Goal: Task Accomplishment & Management: Complete application form

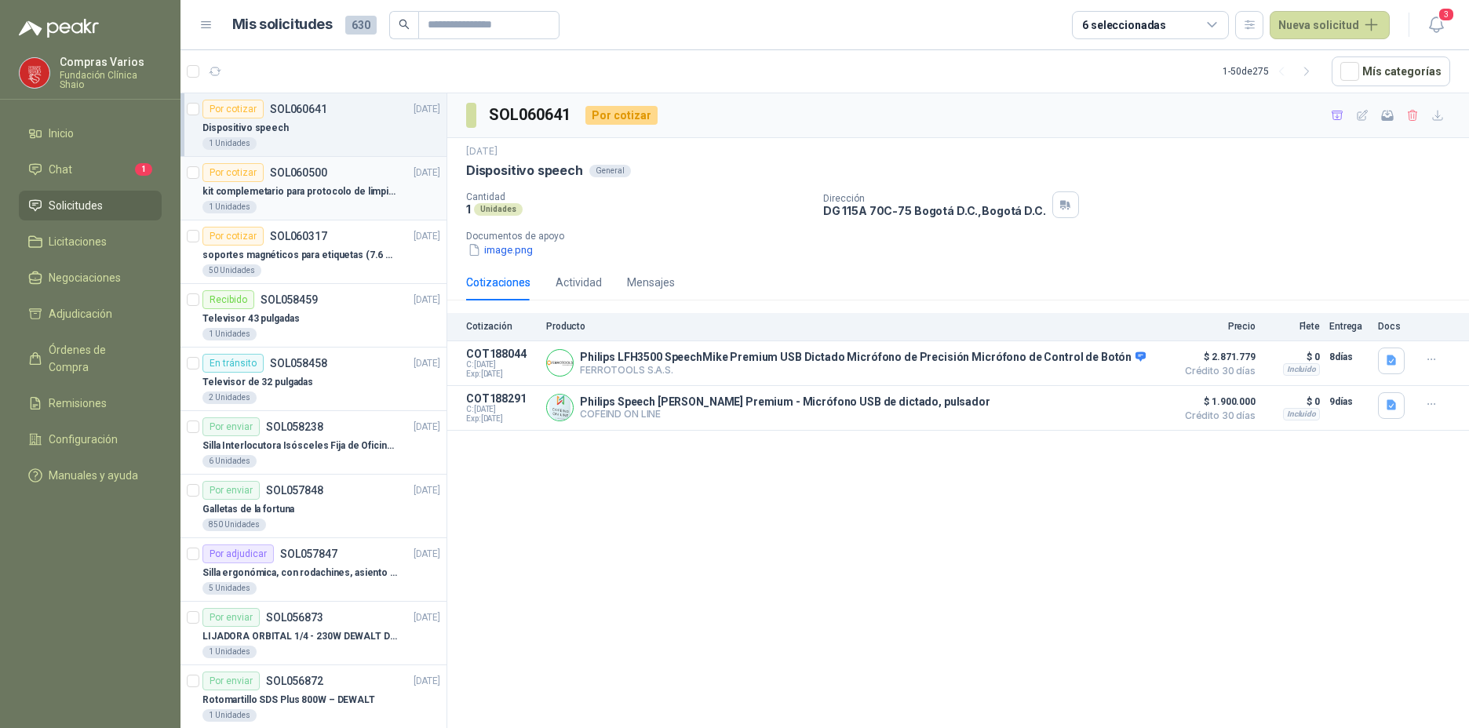
click at [270, 202] on div "1 Unidades" at bounding box center [321, 207] width 238 height 13
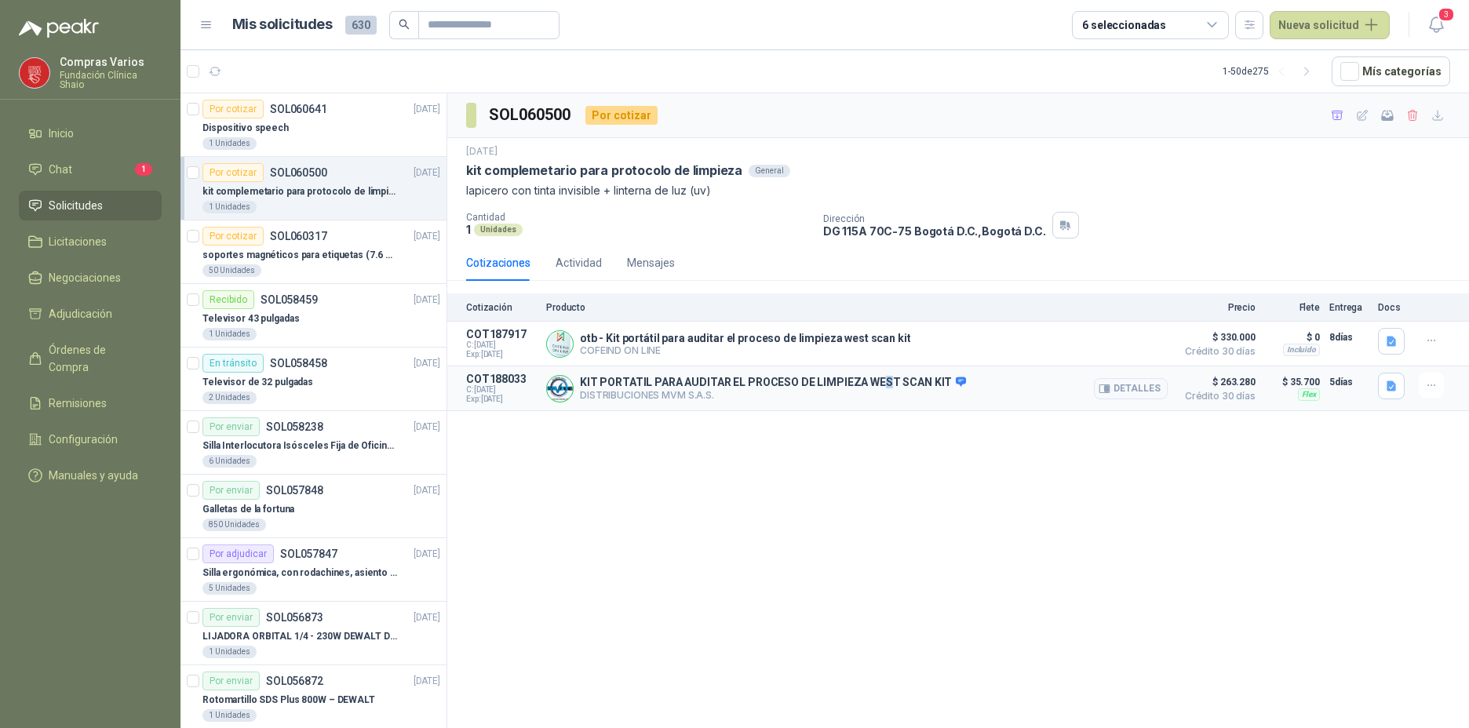
click at [880, 383] on p "KIT PORTATIL PARA AUDITAR EL PROCESO DE LIMPIEZA WEST SCAN KIT" at bounding box center [773, 383] width 386 height 14
click at [982, 396] on div "KIT PORTATIL PARA AUDITAR EL PROCESO DE LIMPIEZA [PERSON_NAME] SCAN KIT DISTRIB…" at bounding box center [857, 388] width 622 height 31
click at [745, 388] on p "KIT PORTATIL PARA AUDITAR EL PROCESO DE LIMPIEZA WEST SCAN KIT" at bounding box center [773, 383] width 386 height 14
click at [1130, 397] on button "Detalles" at bounding box center [1131, 388] width 74 height 21
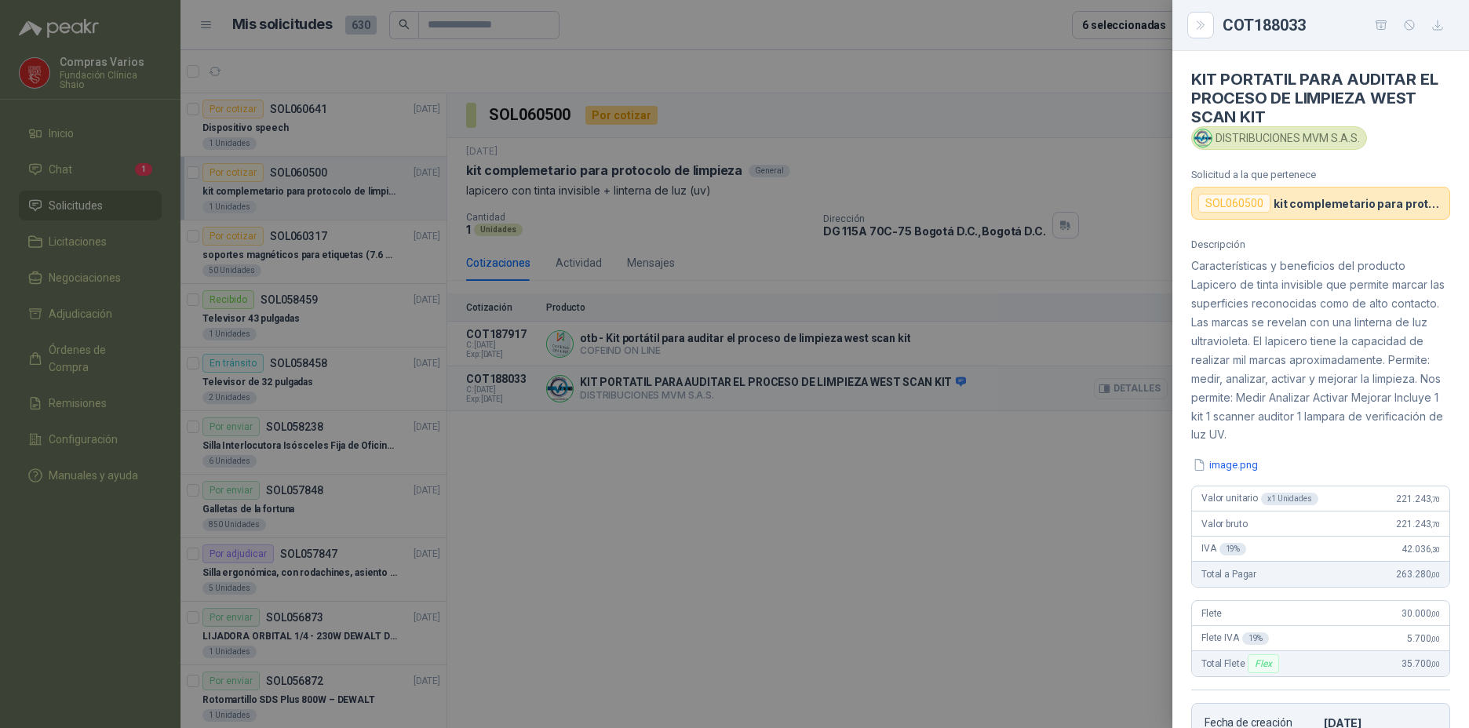
scroll to position [326, 0]
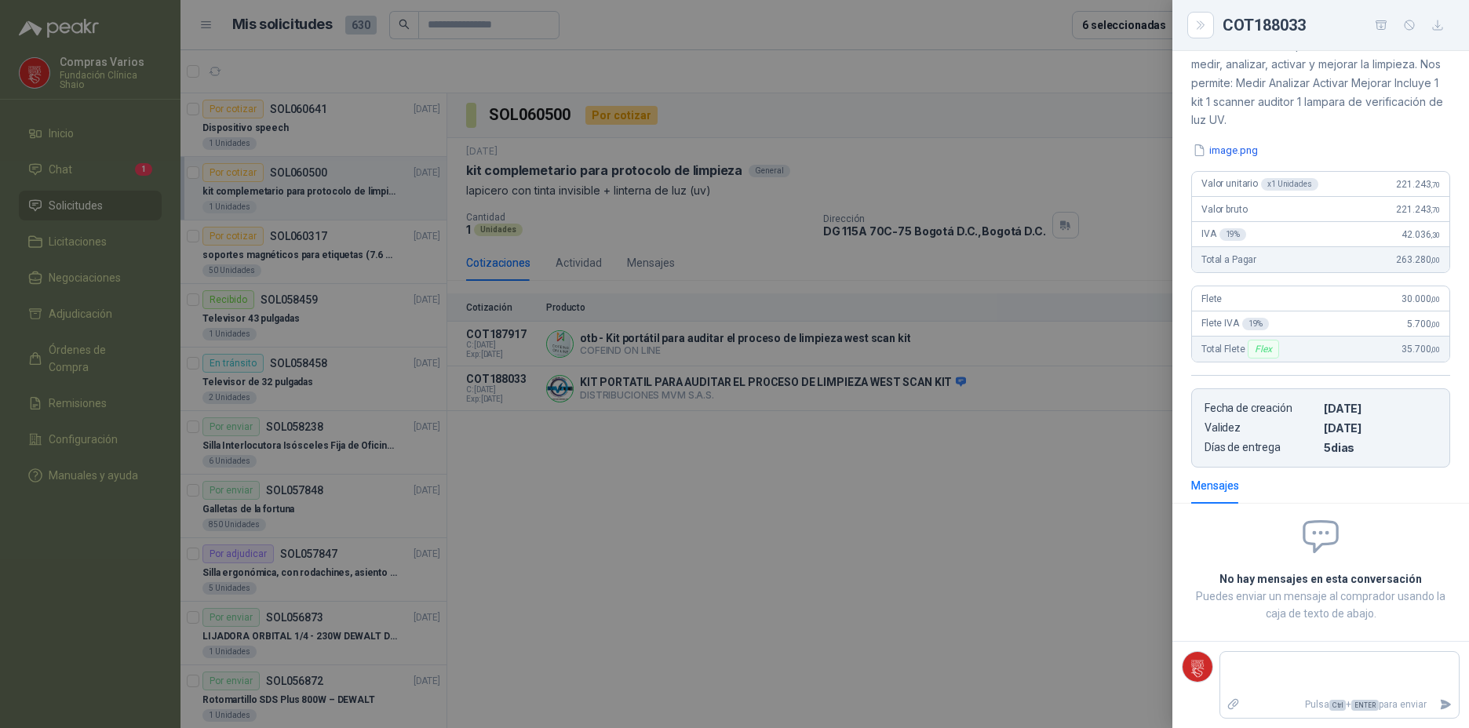
click at [1063, 484] on div at bounding box center [734, 364] width 1469 height 728
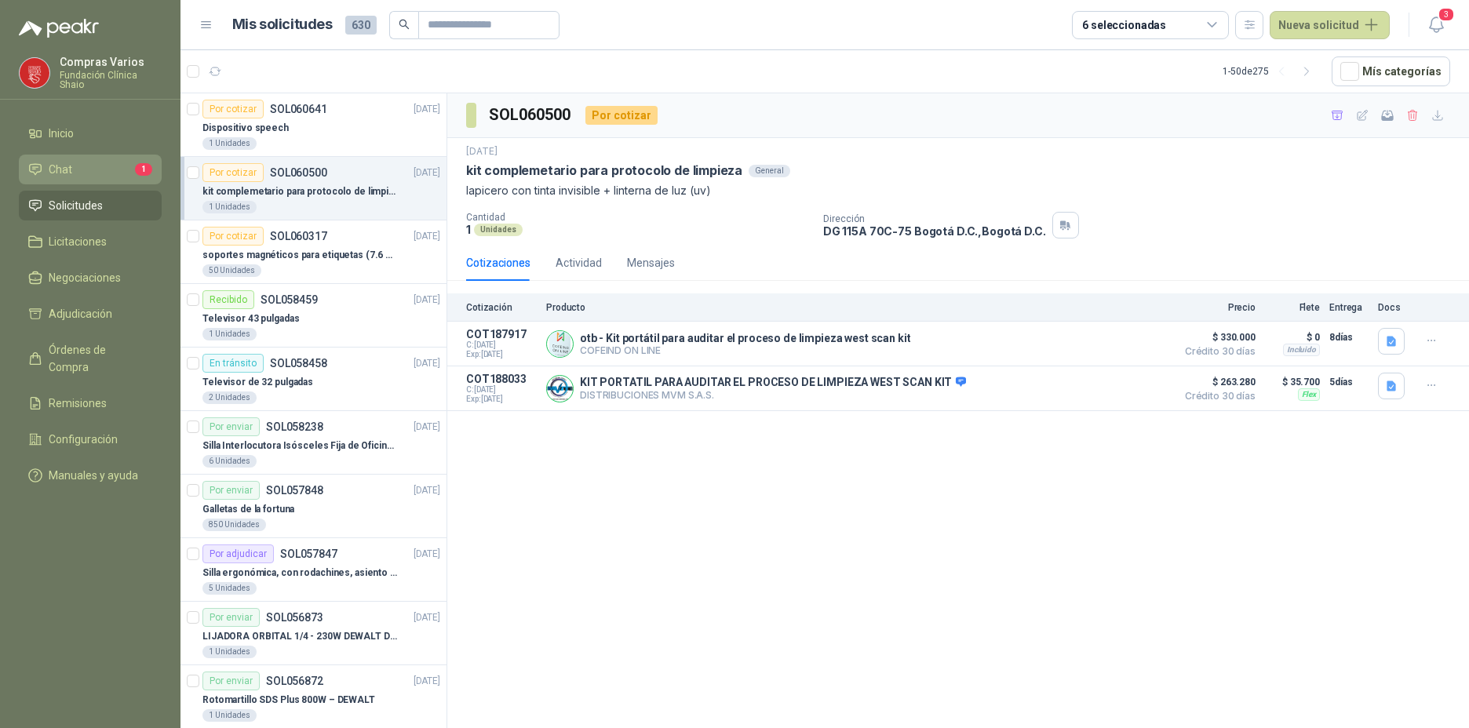
click at [65, 180] on ul "Inicio Chat 1 Solicitudes Licitaciones Negociaciones Adjudicación Órdenes de Co…" at bounding box center [90, 307] width 180 height 378
click at [68, 171] on span "Chat" at bounding box center [61, 169] width 24 height 17
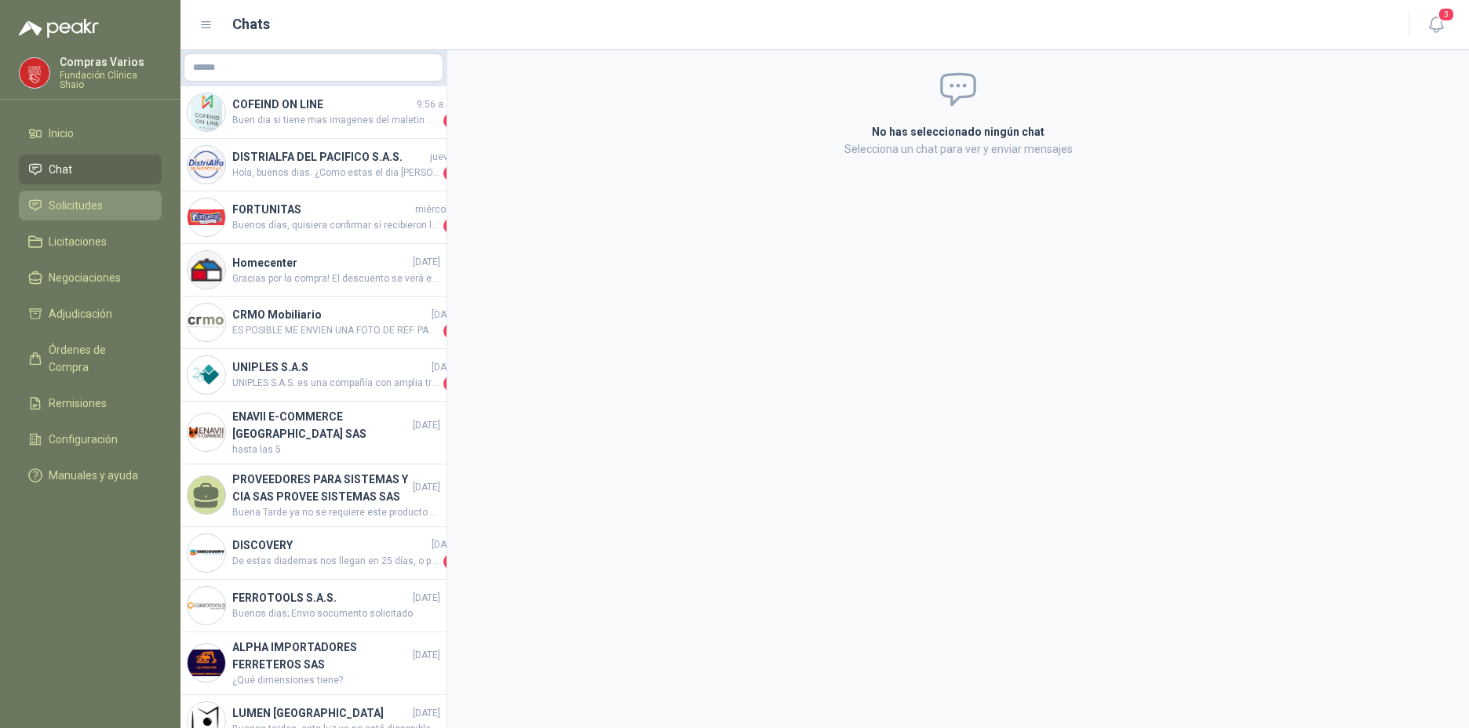
click at [72, 205] on span "Solicitudes" at bounding box center [76, 205] width 54 height 17
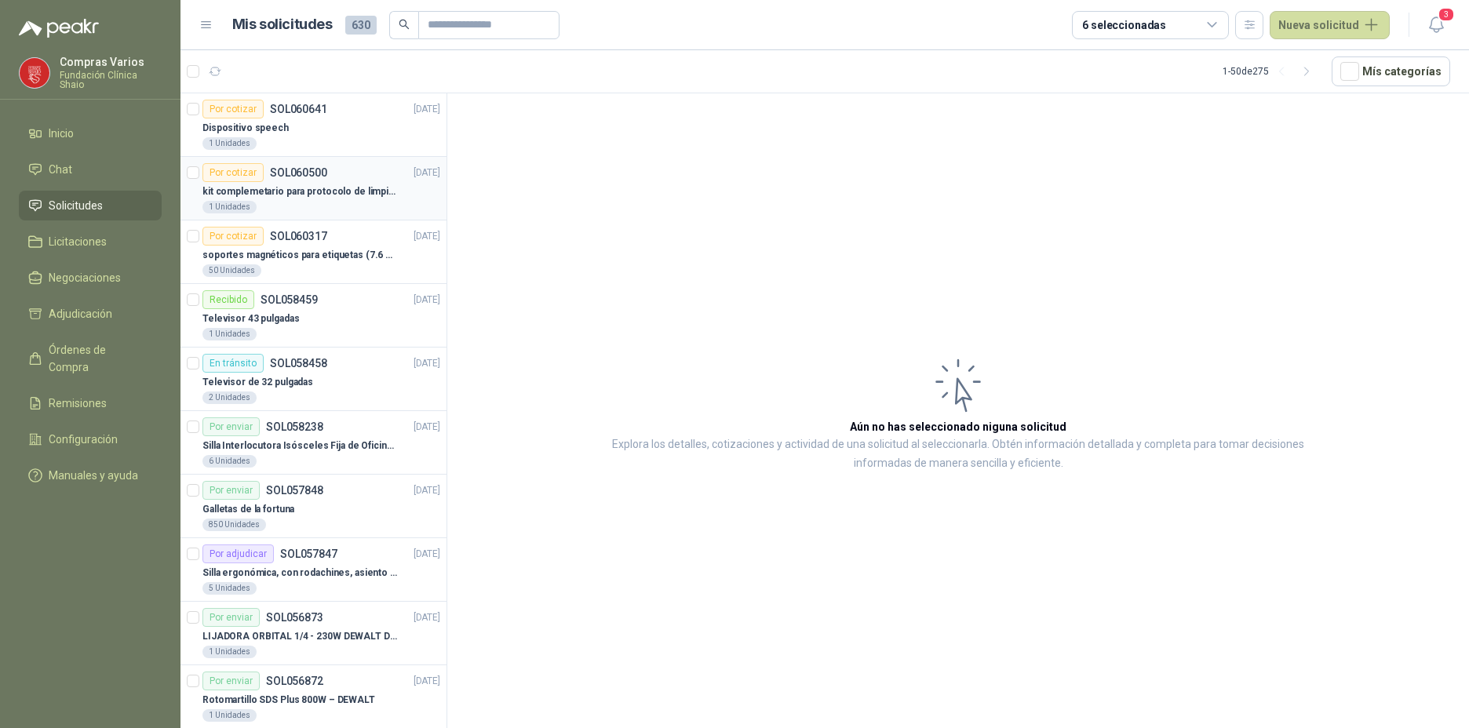
click at [290, 190] on p "kit complemetario para protocolo de limpieza" at bounding box center [299, 191] width 195 height 15
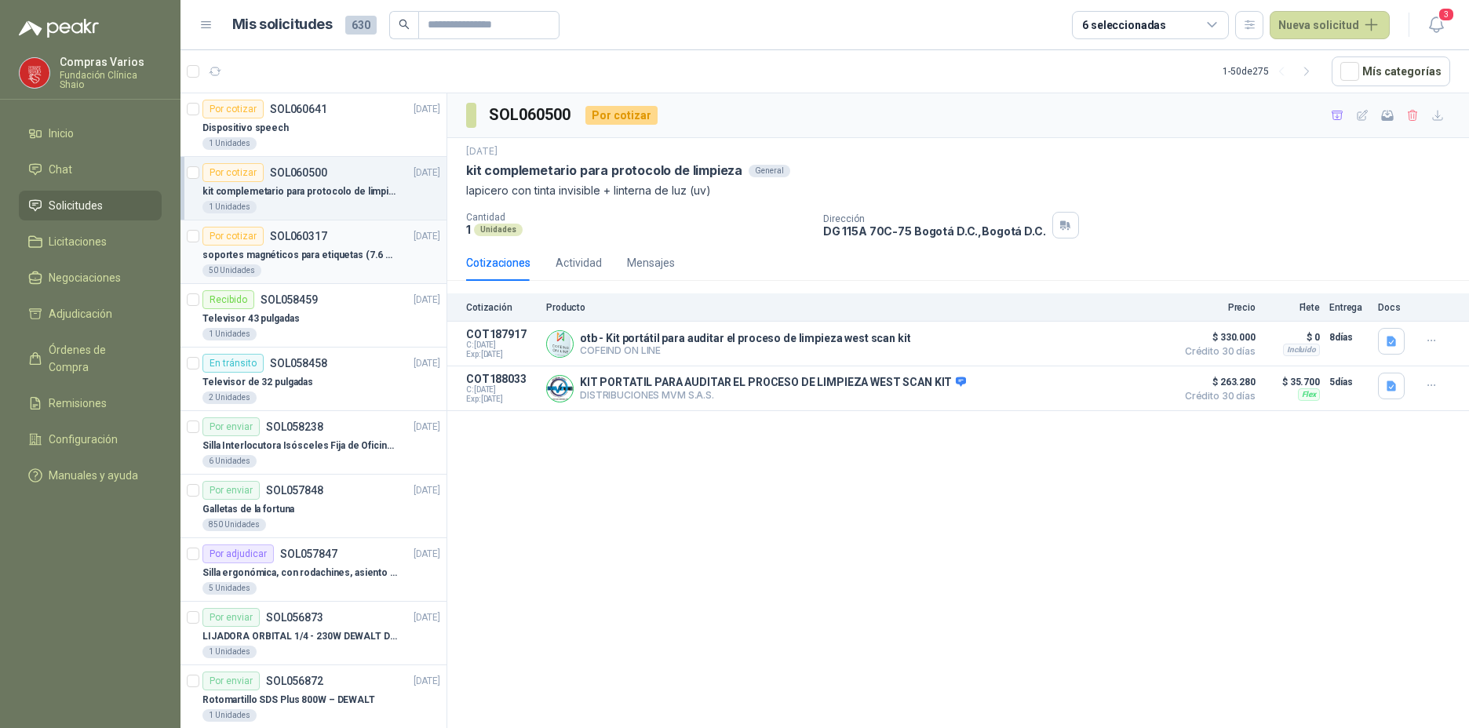
click at [298, 248] on p "soportes magnéticos para etiquetas (7.6 cm x 12.6 cm)" at bounding box center [299, 255] width 195 height 15
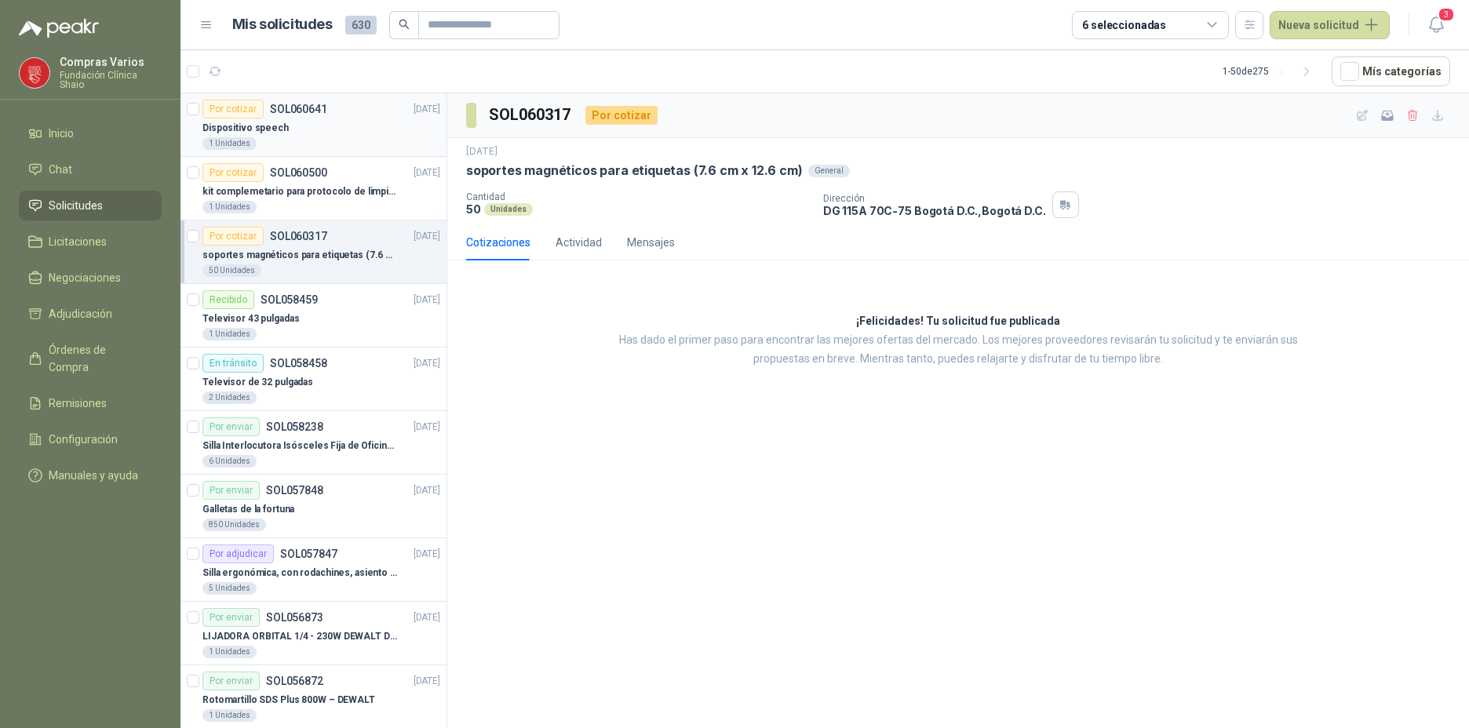
click at [299, 132] on div "Dispositivo speech" at bounding box center [321, 127] width 238 height 19
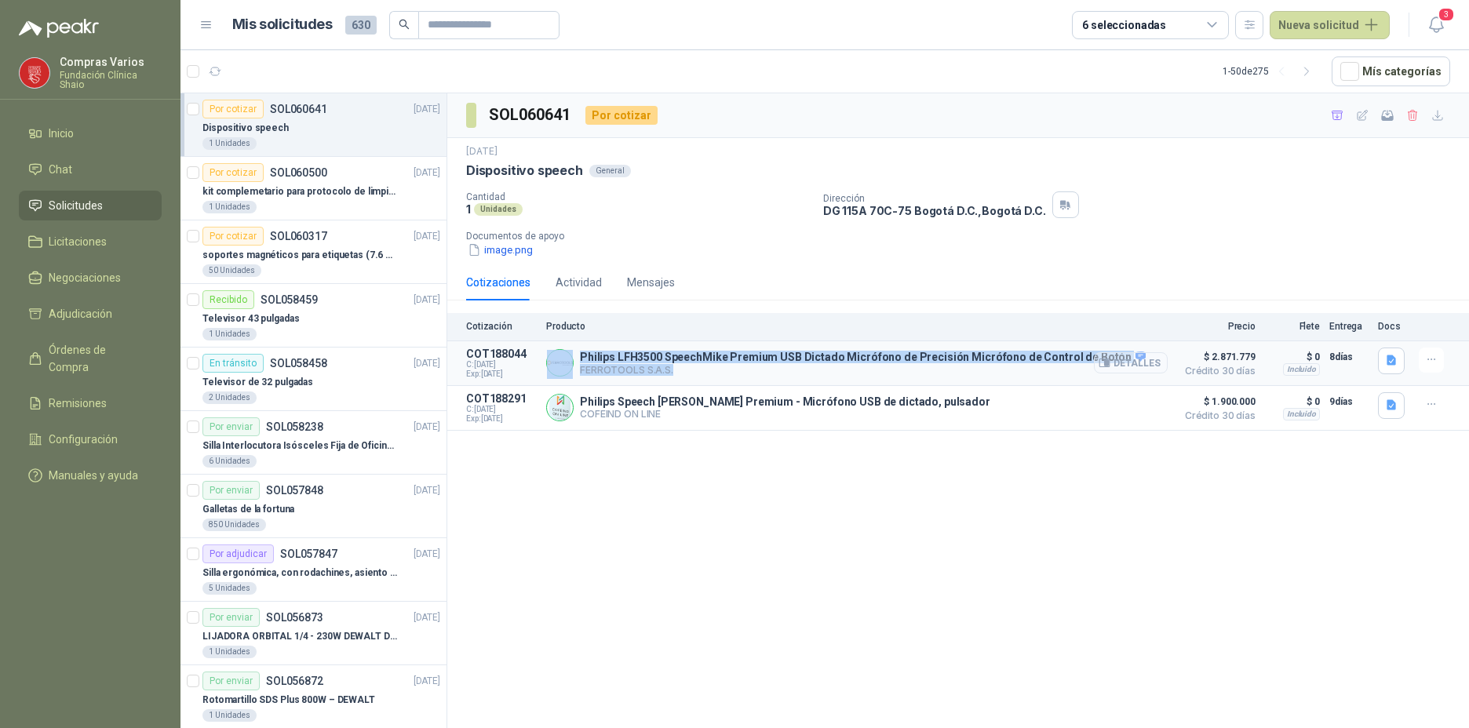
drag, startPoint x: 576, startPoint y: 352, endPoint x: 1099, endPoint y: 358, distance: 522.7
click at [1099, 358] on div "Philips LFH3500 SpeechMike Premium USB Dictado Micrófono de Precisión Micrófono…" at bounding box center [857, 363] width 622 height 31
copy div "Philips LFH3500 SpeechMike Premium USB Dictado Micrófono de Precisión Micrófono…"
click at [636, 360] on p "Philips LFH3500 SpeechMike Premium USB Dictado Micrófono de Precisión Micrófono…" at bounding box center [863, 358] width 566 height 14
click at [1090, 356] on p "Philips LFH3500 SpeechMike Premium USB Dictado Micrófono de Precisión Micrófono…" at bounding box center [863, 358] width 566 height 14
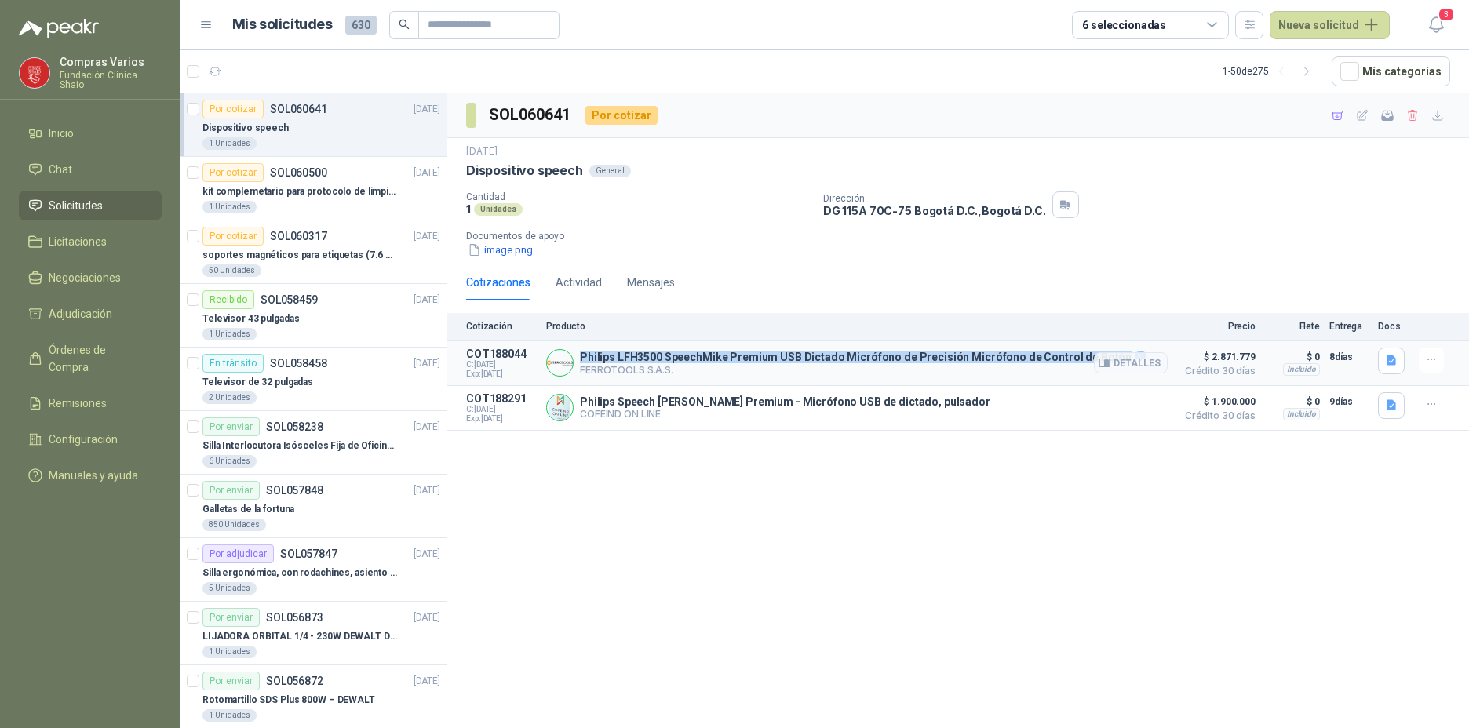
drag, startPoint x: 1096, startPoint y: 356, endPoint x: 581, endPoint y: 353, distance: 514.8
click at [581, 353] on p "Philips LFH3500 SpeechMike Premium USB Dictado Micrófono de Precisión Micrófono…" at bounding box center [863, 358] width 566 height 14
copy p "Philips LFH3500 SpeechMike Premium USB Dictado Micrófono de Precisión Micrófono…"
click at [1145, 363] on button "Detalles" at bounding box center [1131, 362] width 74 height 21
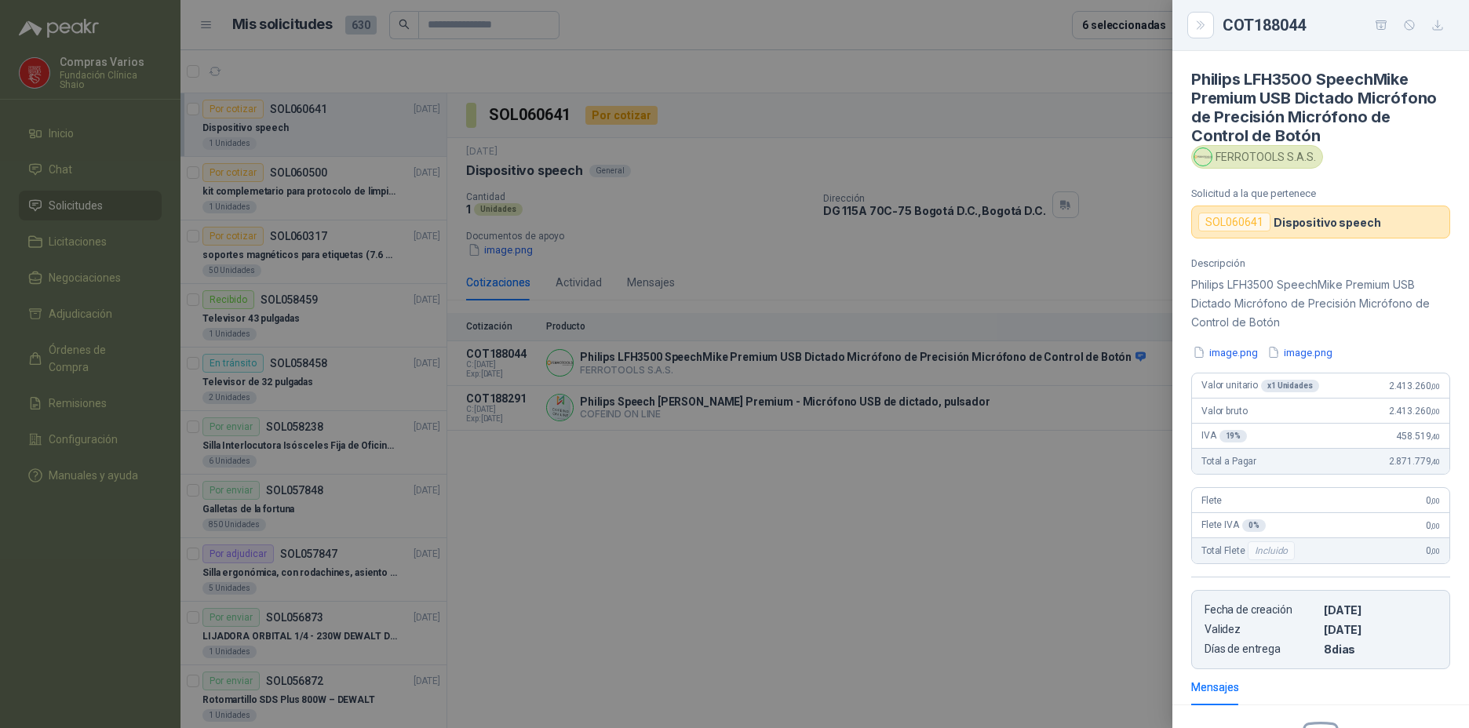
scroll to position [195, 0]
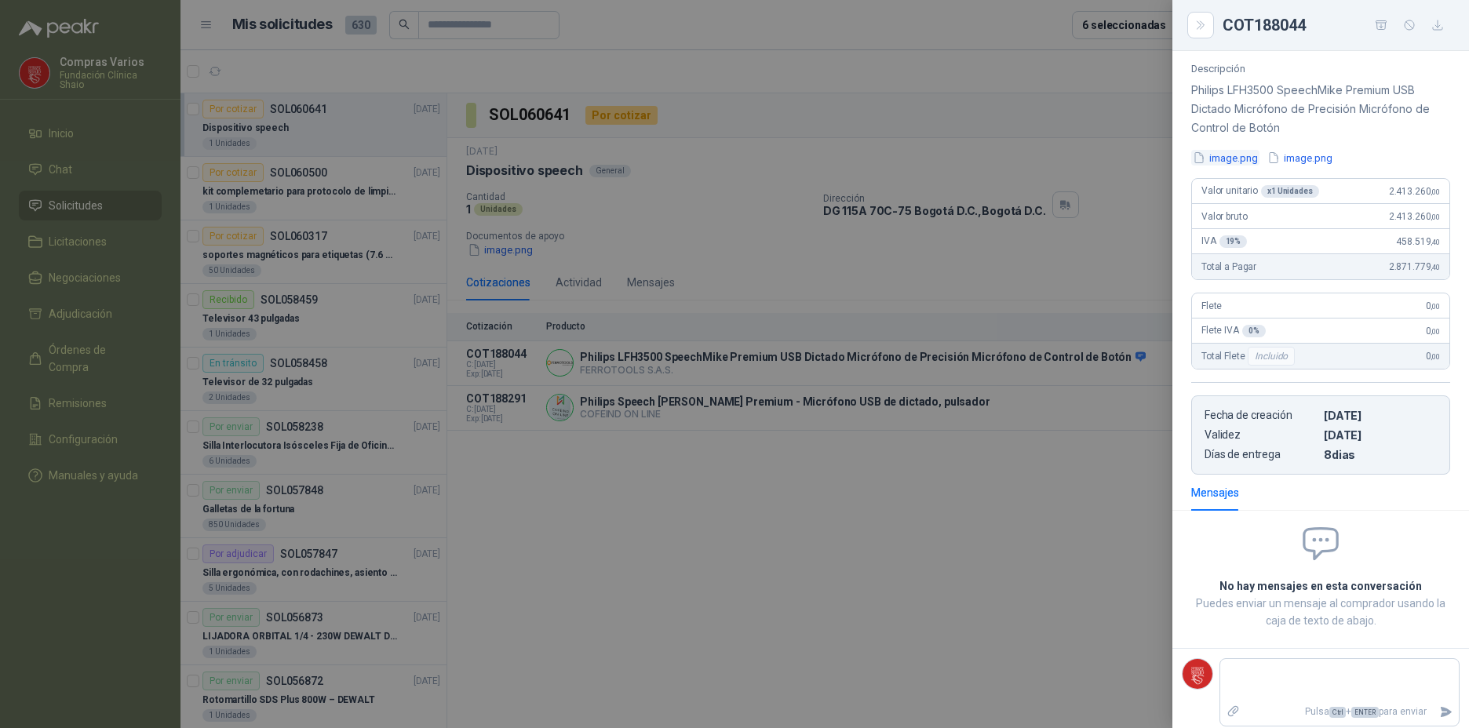
click at [1232, 159] on button "image.png" at bounding box center [1225, 158] width 68 height 16
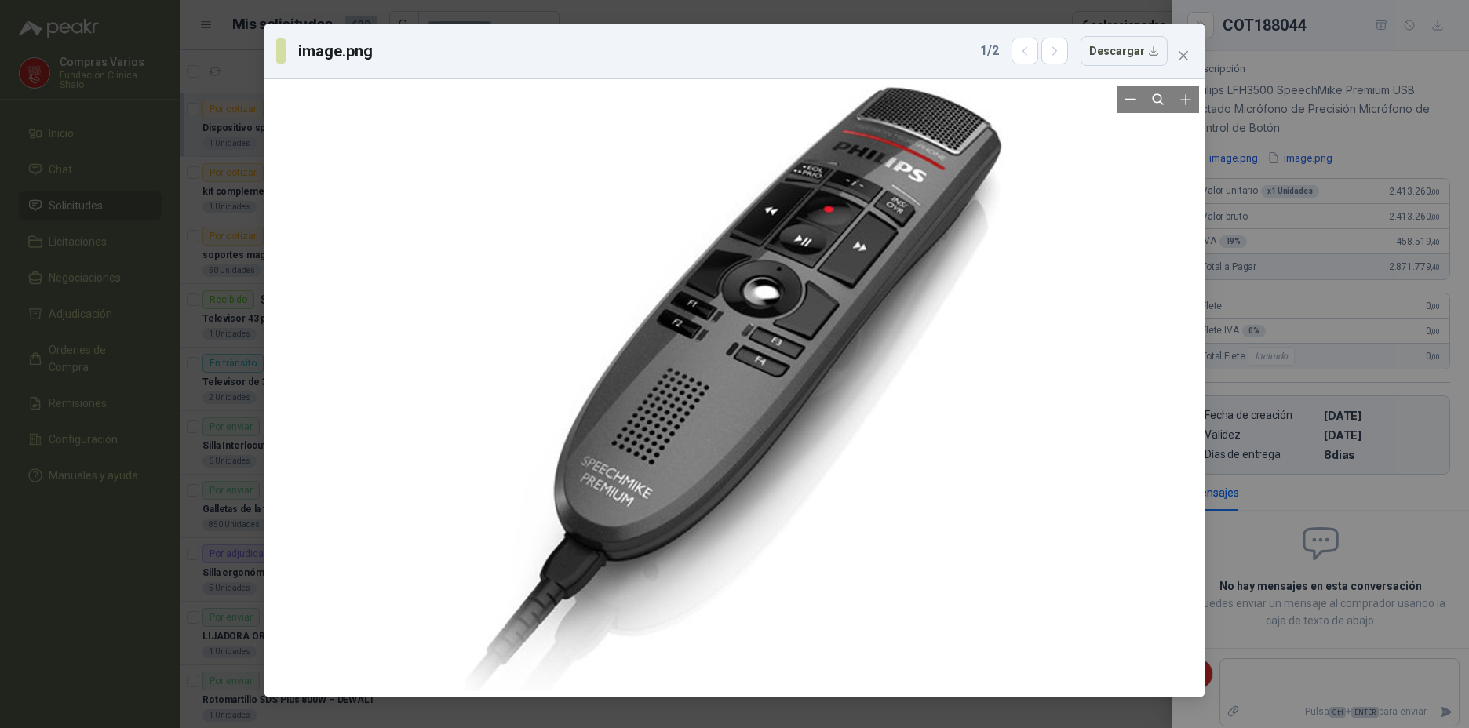
drag, startPoint x: 512, startPoint y: 83, endPoint x: 787, endPoint y: 337, distance: 373.8
click at [787, 337] on div at bounding box center [735, 388] width 942 height 618
click at [1182, 64] on button "Close" at bounding box center [1183, 55] width 25 height 25
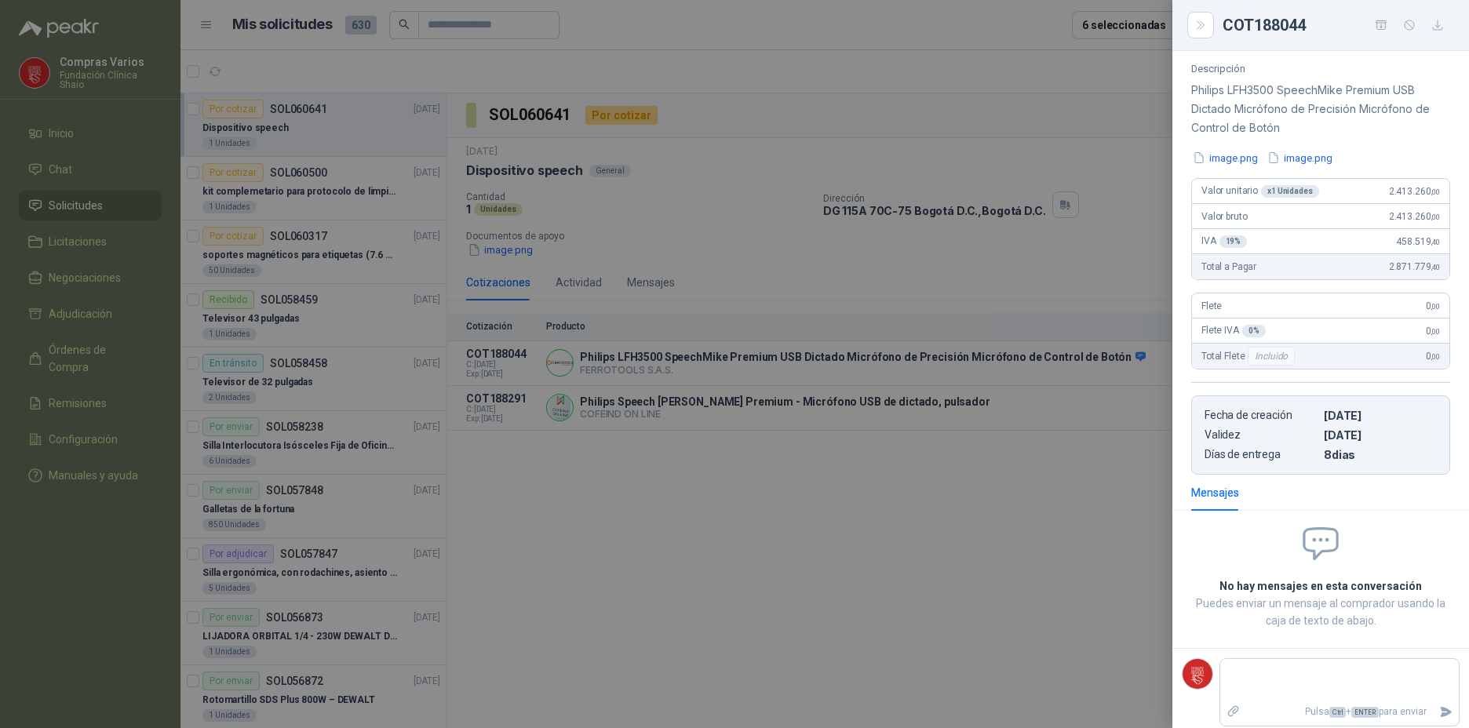
click at [1320, 152] on button "image.png" at bounding box center [1300, 158] width 68 height 16
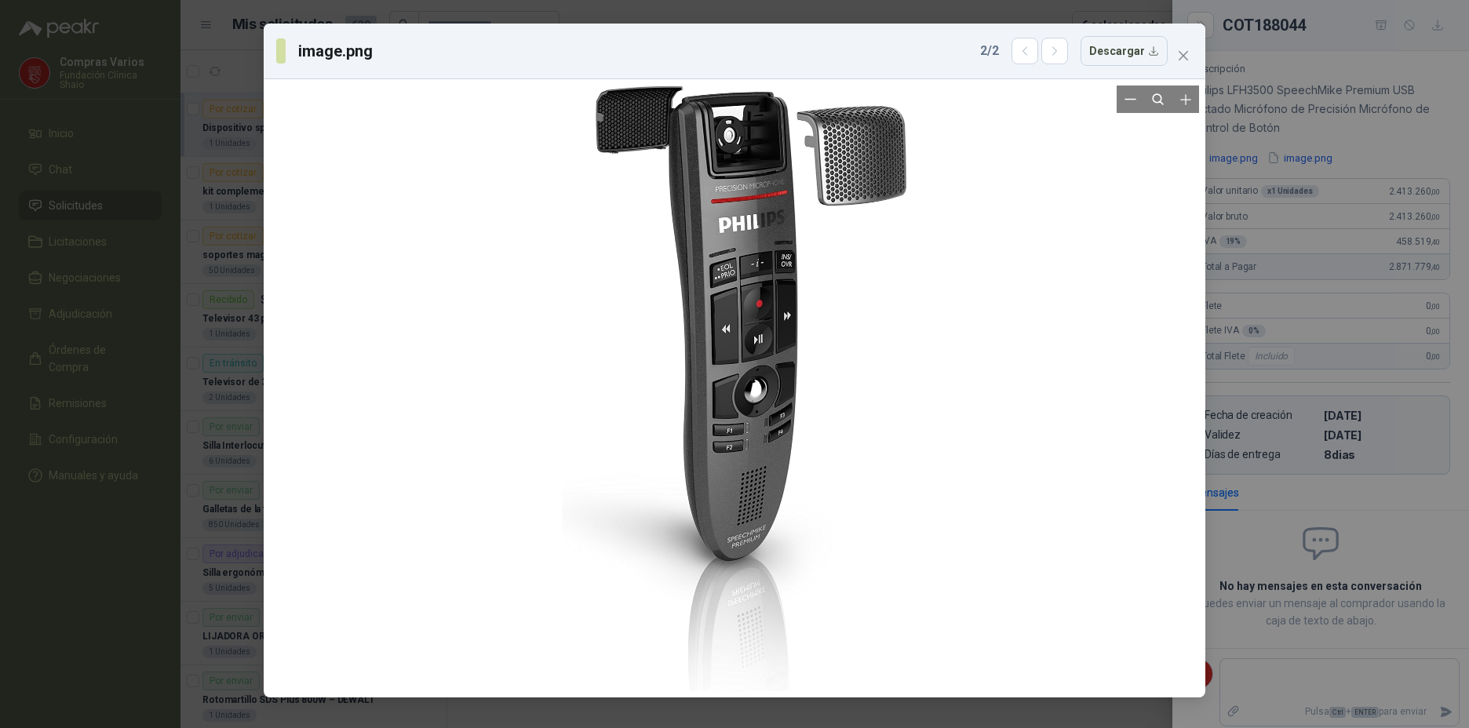
click at [1014, 399] on div at bounding box center [734, 389] width 929 height 606
click at [1182, 56] on icon "close" at bounding box center [1183, 55] width 13 height 13
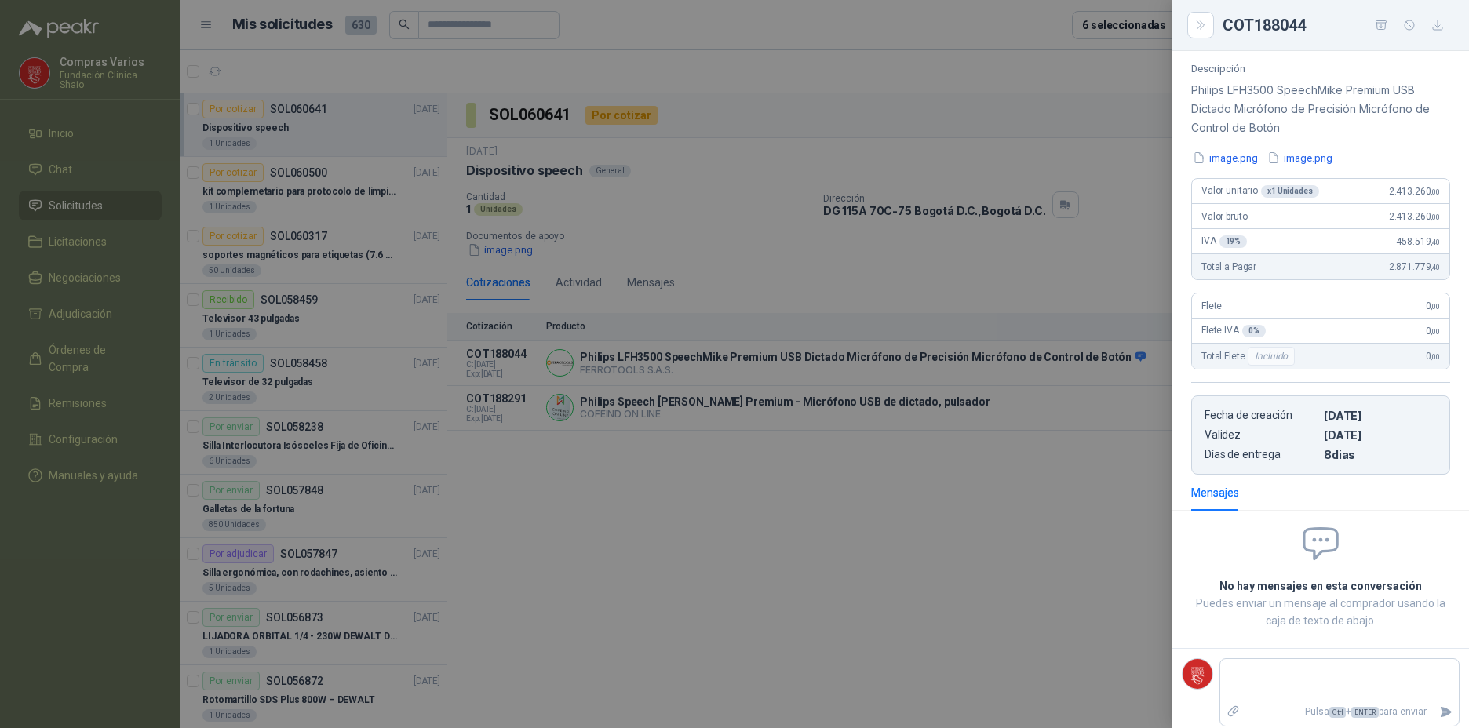
click at [595, 484] on div at bounding box center [734, 364] width 1469 height 728
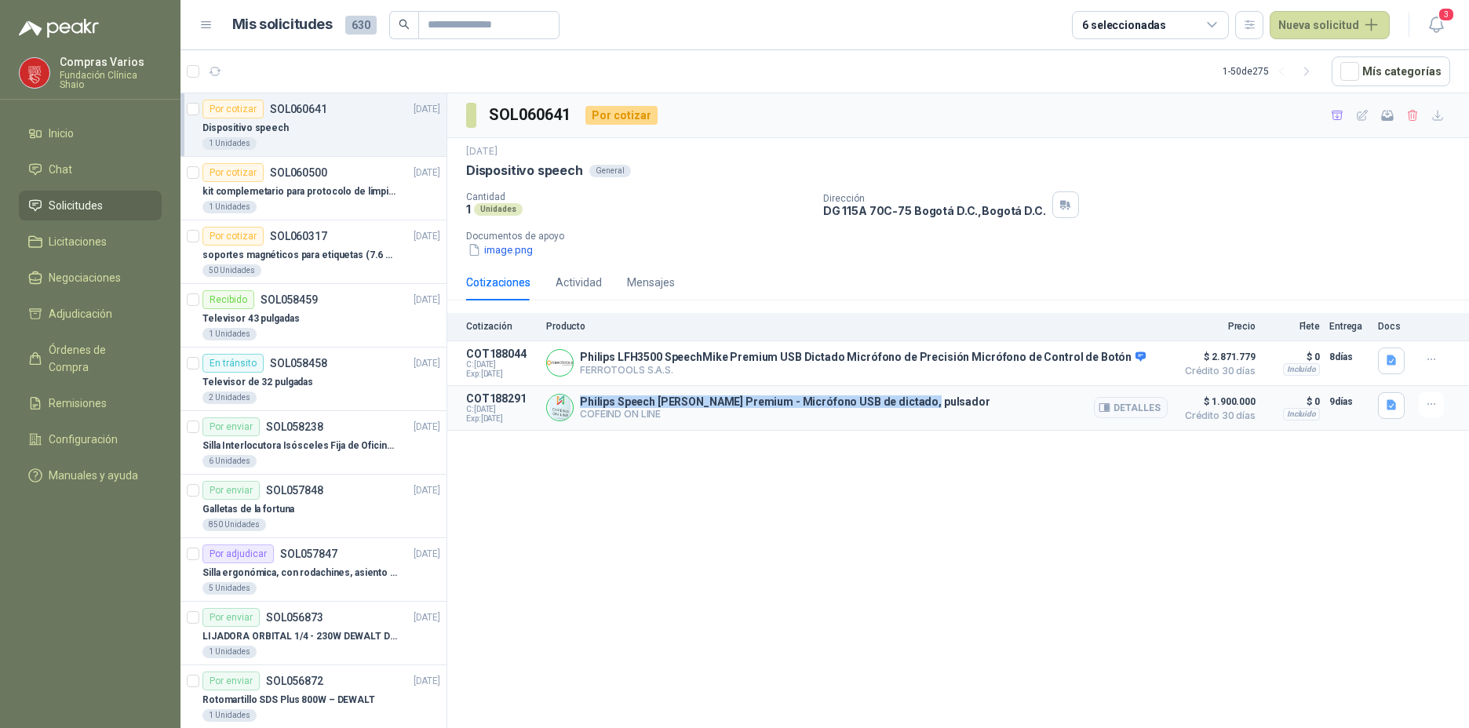
drag, startPoint x: 911, startPoint y: 401, endPoint x: 578, endPoint y: 398, distance: 332.8
click at [578, 398] on div "Philips Speech [PERSON_NAME] Premium - Micrófono USB de dictado, pulsador COFEI…" at bounding box center [857, 407] width 622 height 31
copy p "Philips Speech [PERSON_NAME] Premium - Micrófono USB de dictado, pulsador"
click at [1154, 410] on button "Detalles" at bounding box center [1131, 407] width 74 height 21
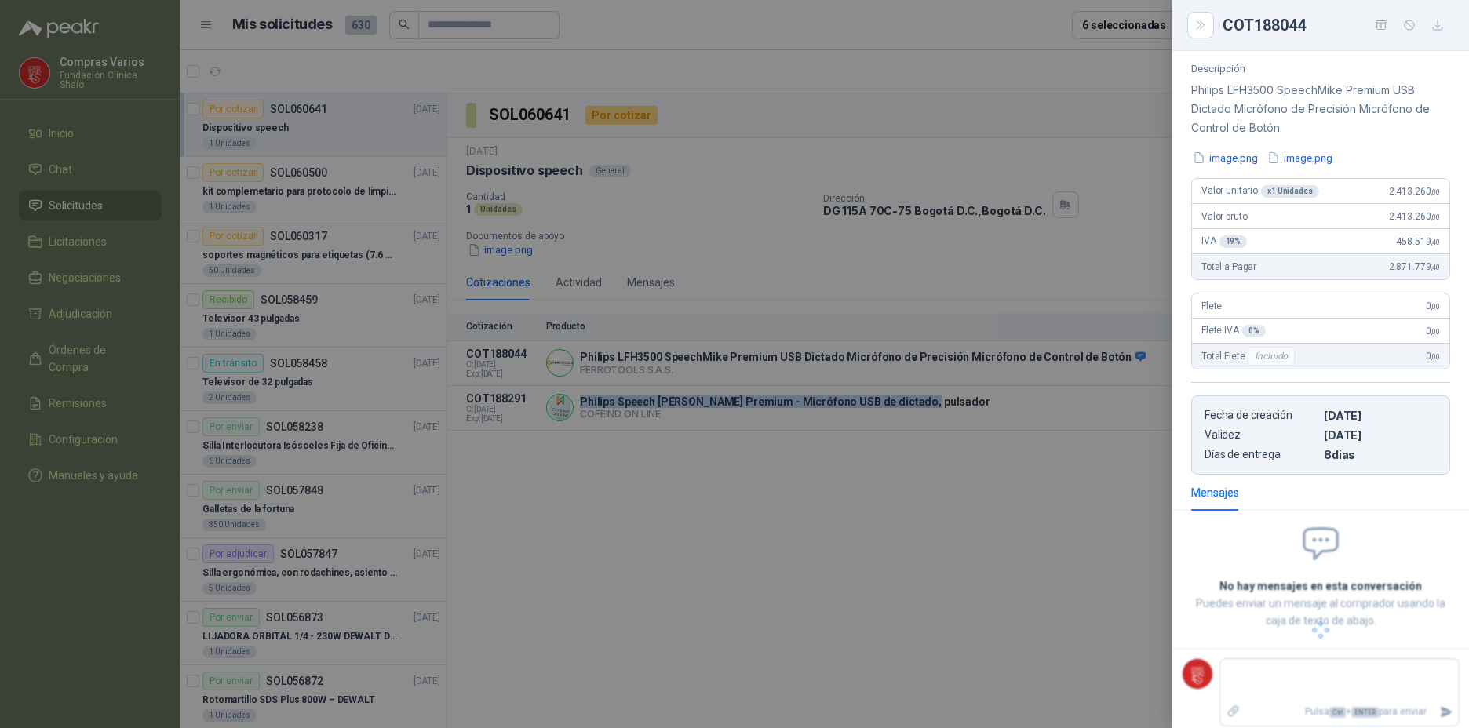
scroll to position [141, 0]
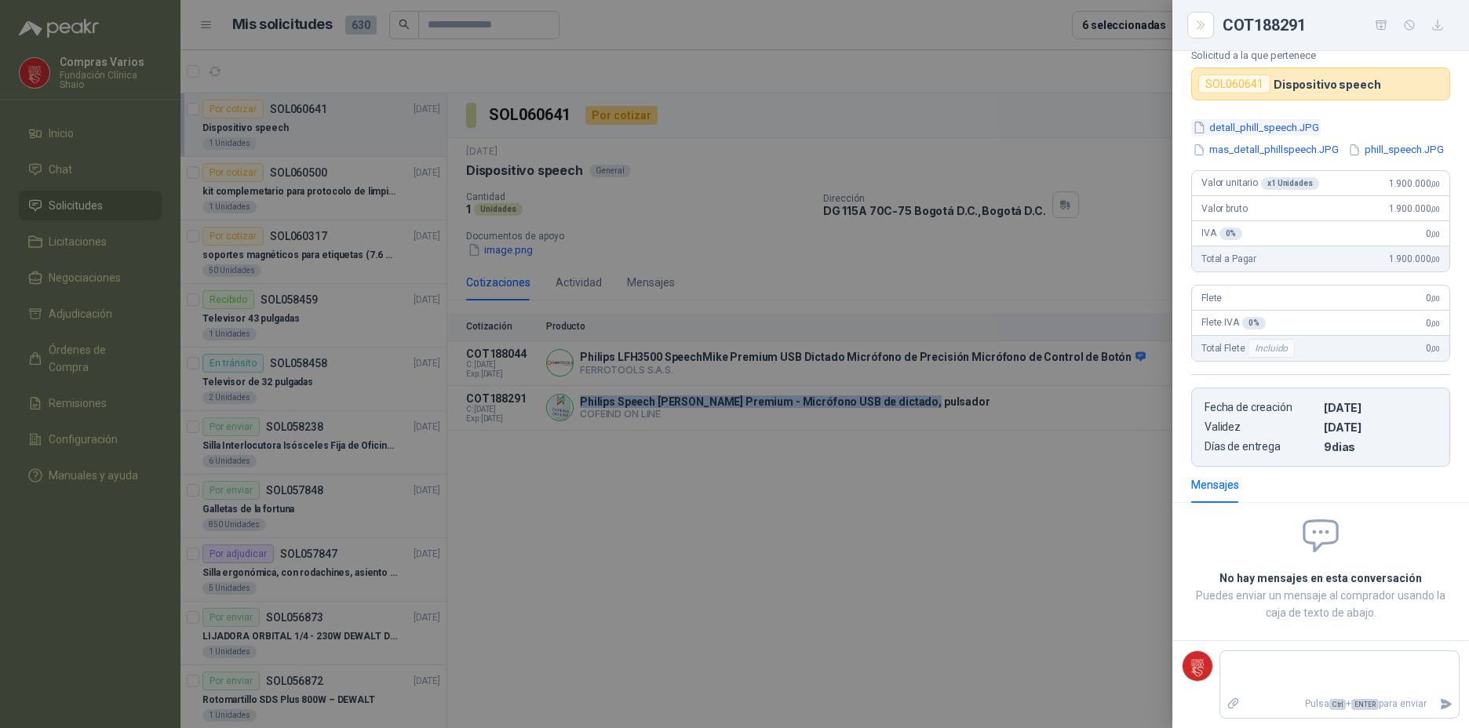
click at [1216, 119] on button "detall_phill_speech.JPG" at bounding box center [1255, 127] width 129 height 16
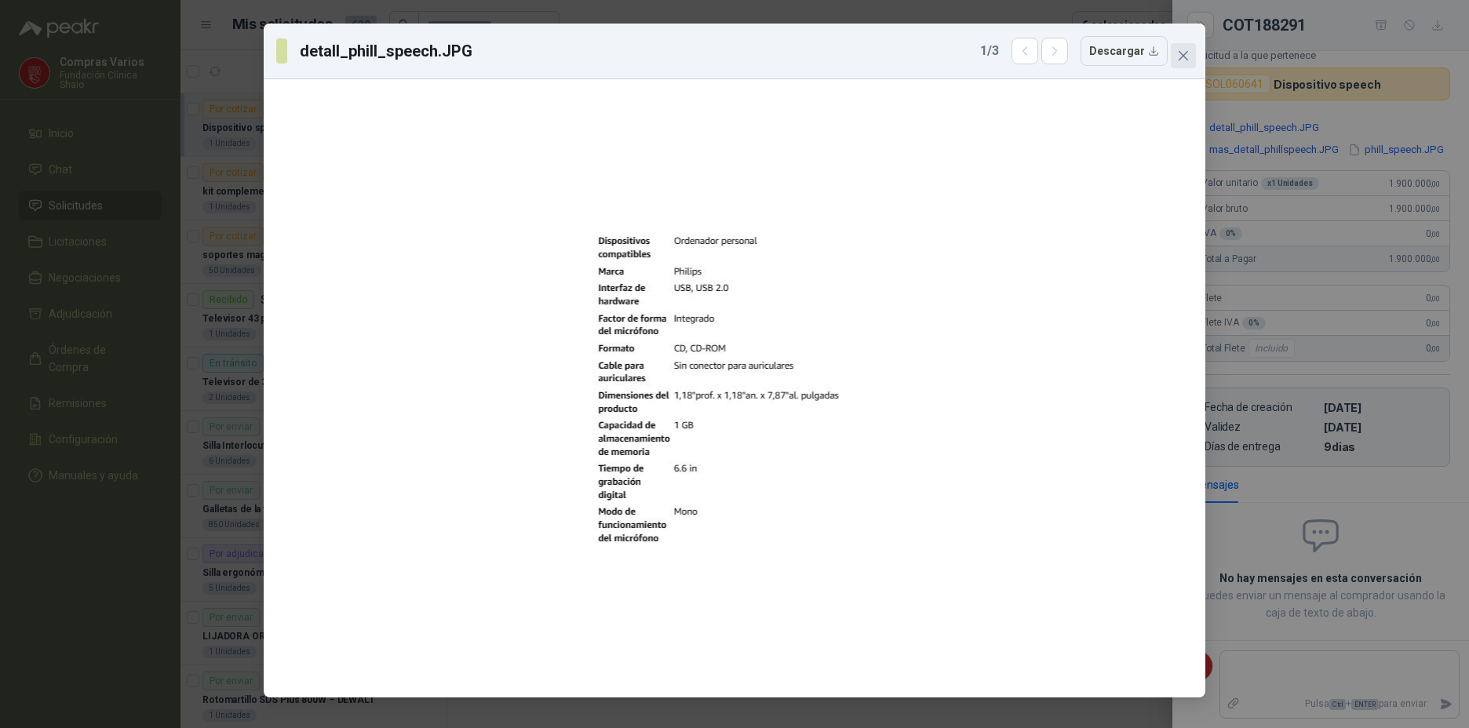
click at [1179, 46] on button "Close" at bounding box center [1183, 55] width 25 height 25
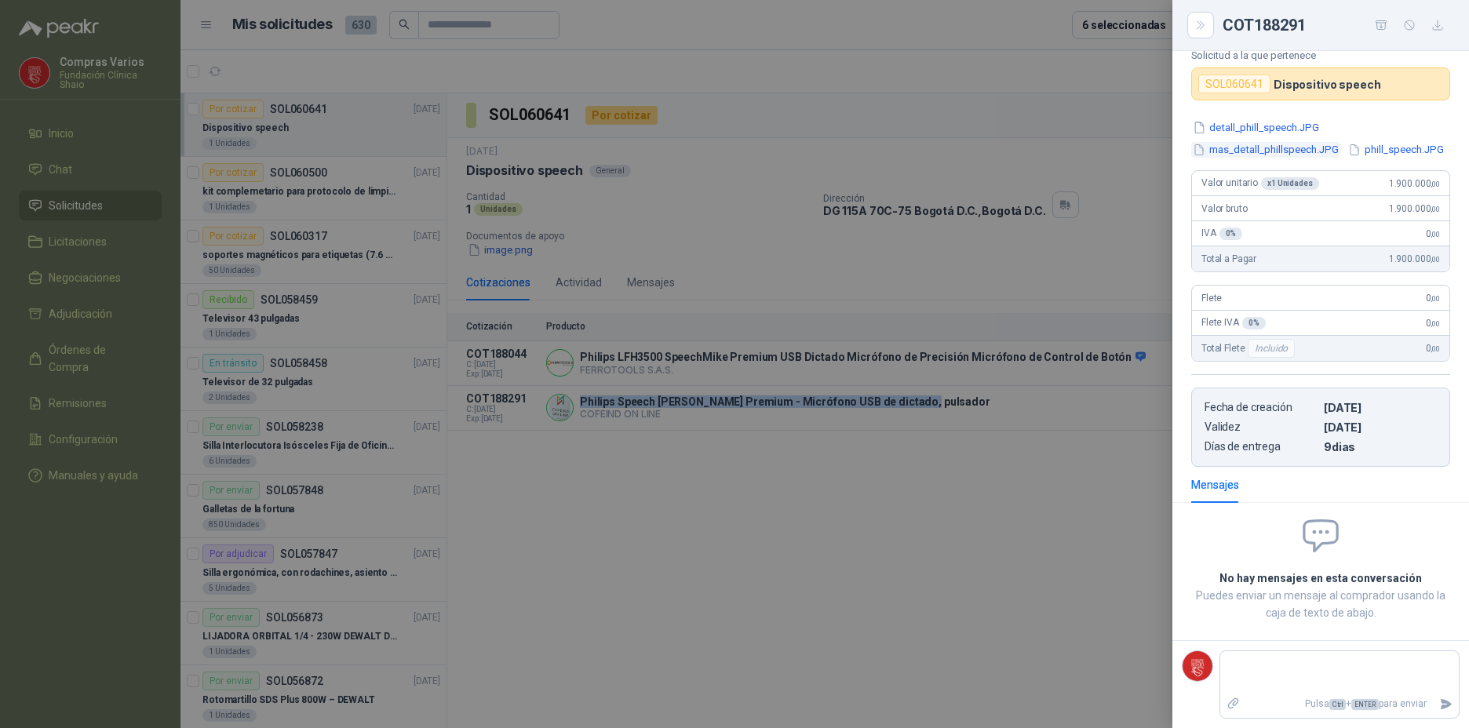
click at [1240, 142] on button "mas_detall_phillspeech.JPG" at bounding box center [1265, 150] width 149 height 16
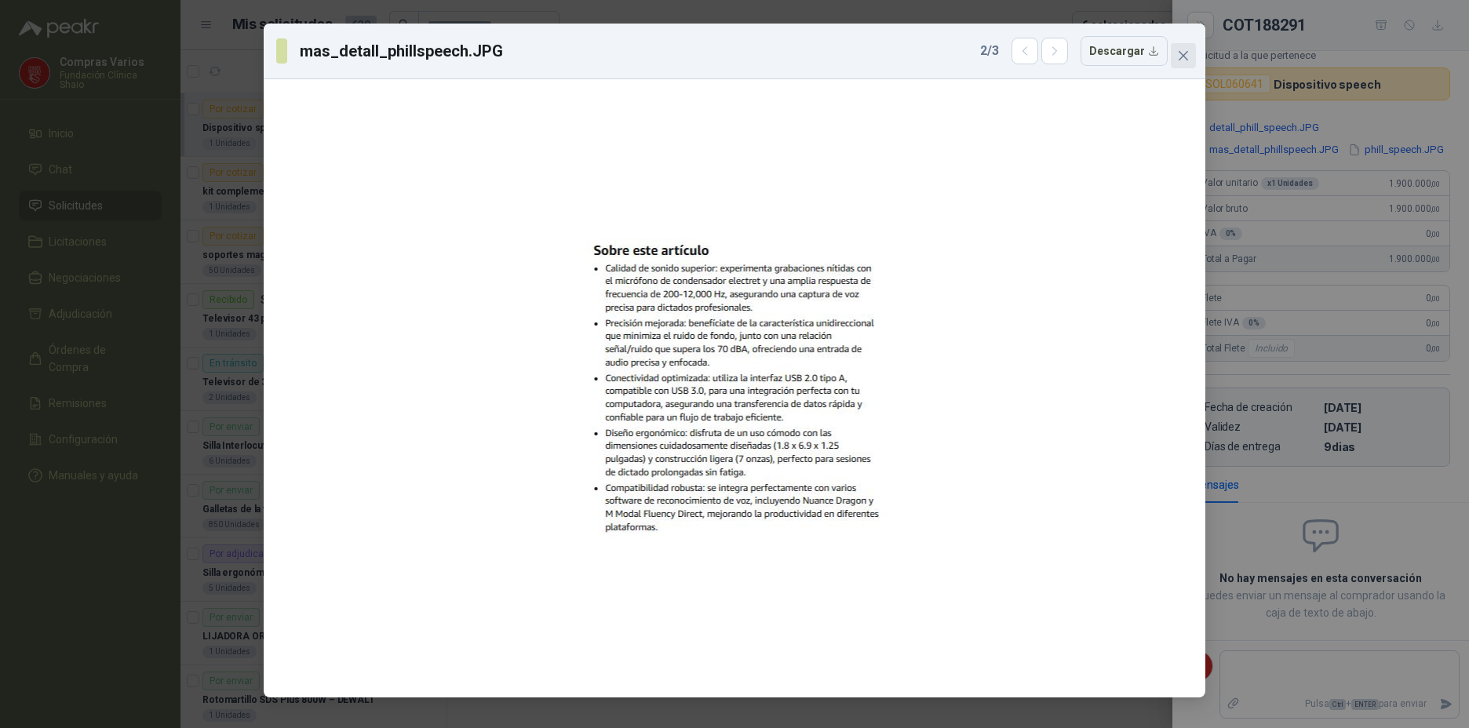
drag, startPoint x: 1203, startPoint y: 47, endPoint x: 1187, endPoint y: 54, distance: 17.2
click at [1187, 54] on div "mas_detall_phillspeech.JPG 2 / 3 Descargar" at bounding box center [735, 361] width 942 height 674
click at [1185, 55] on icon "close" at bounding box center [1183, 55] width 9 height 9
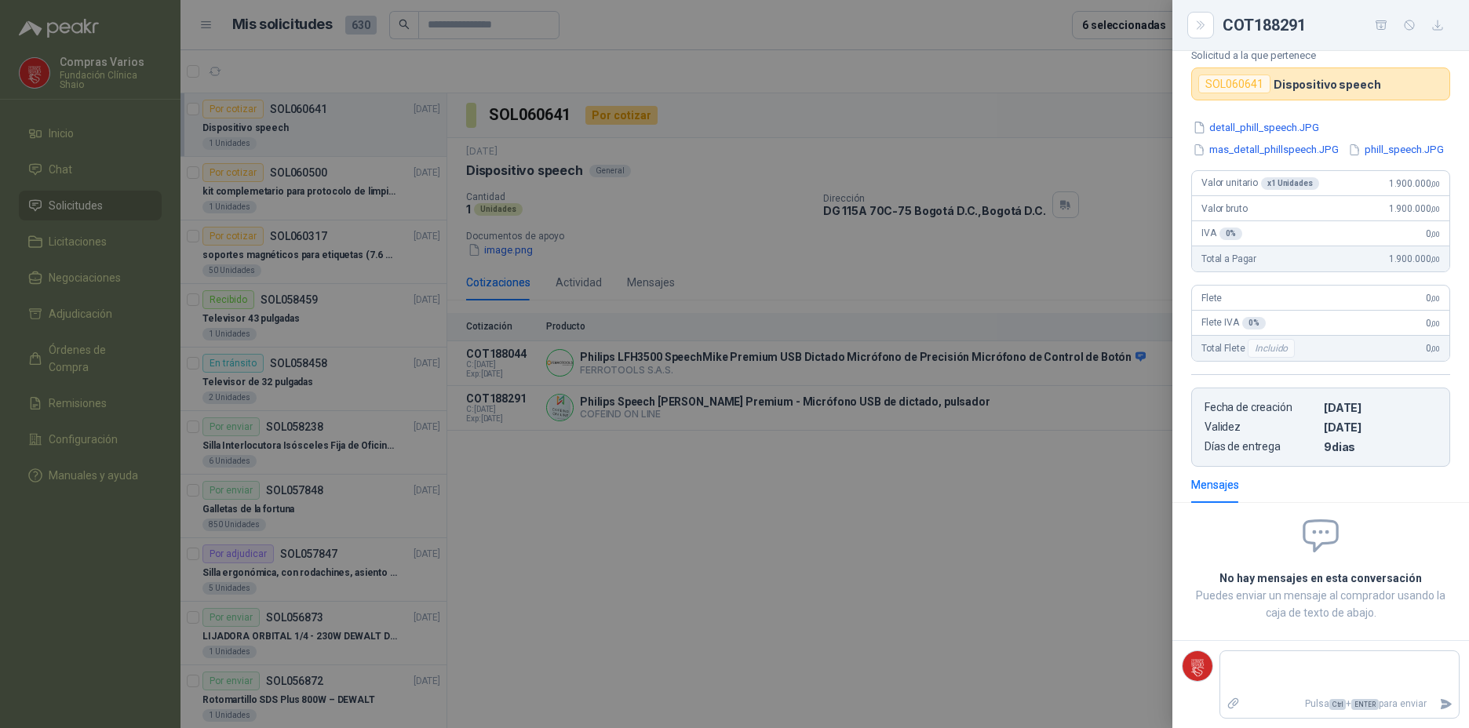
click at [1238, 119] on button "detall_phill_speech.JPG" at bounding box center [1255, 127] width 129 height 16
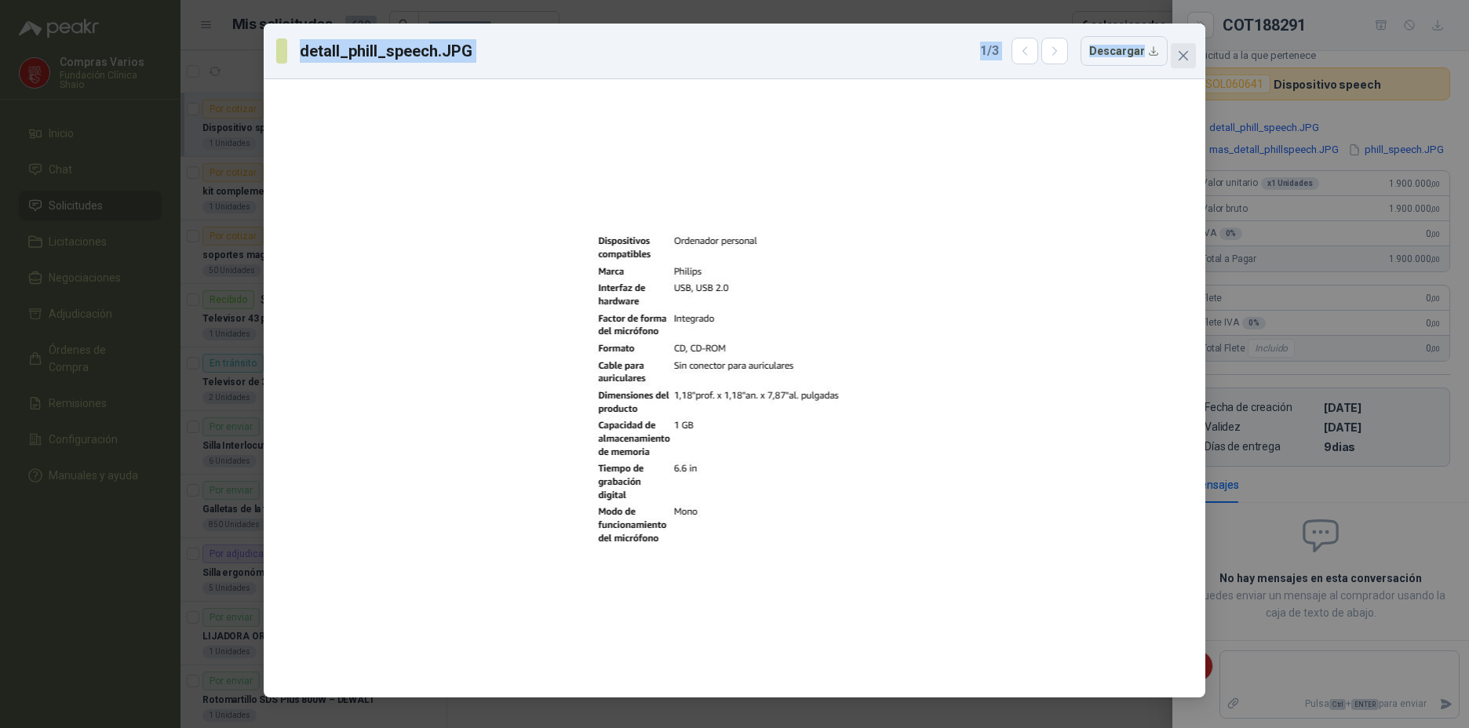
click at [1184, 49] on icon "close" at bounding box center [1183, 55] width 13 height 13
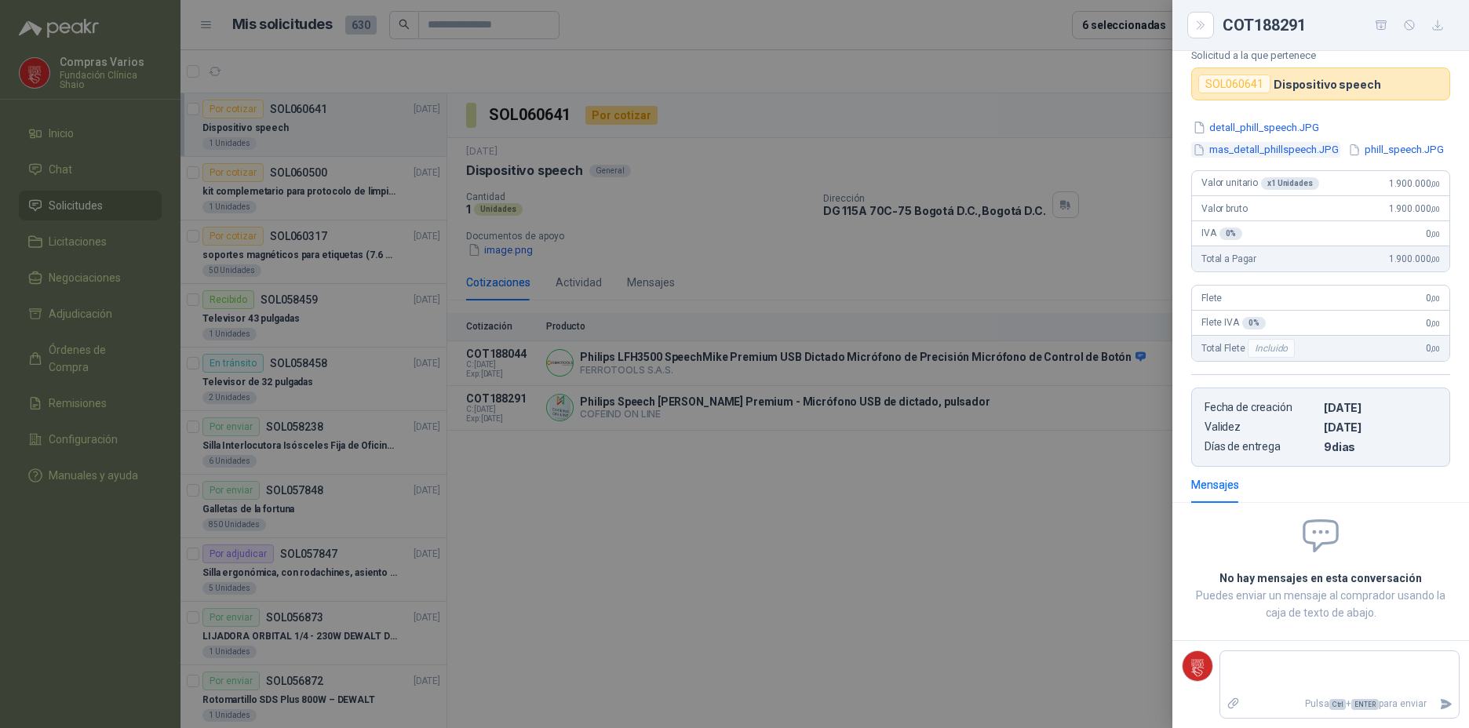
click at [1249, 142] on button "mas_detall_phillspeech.JPG" at bounding box center [1265, 150] width 149 height 16
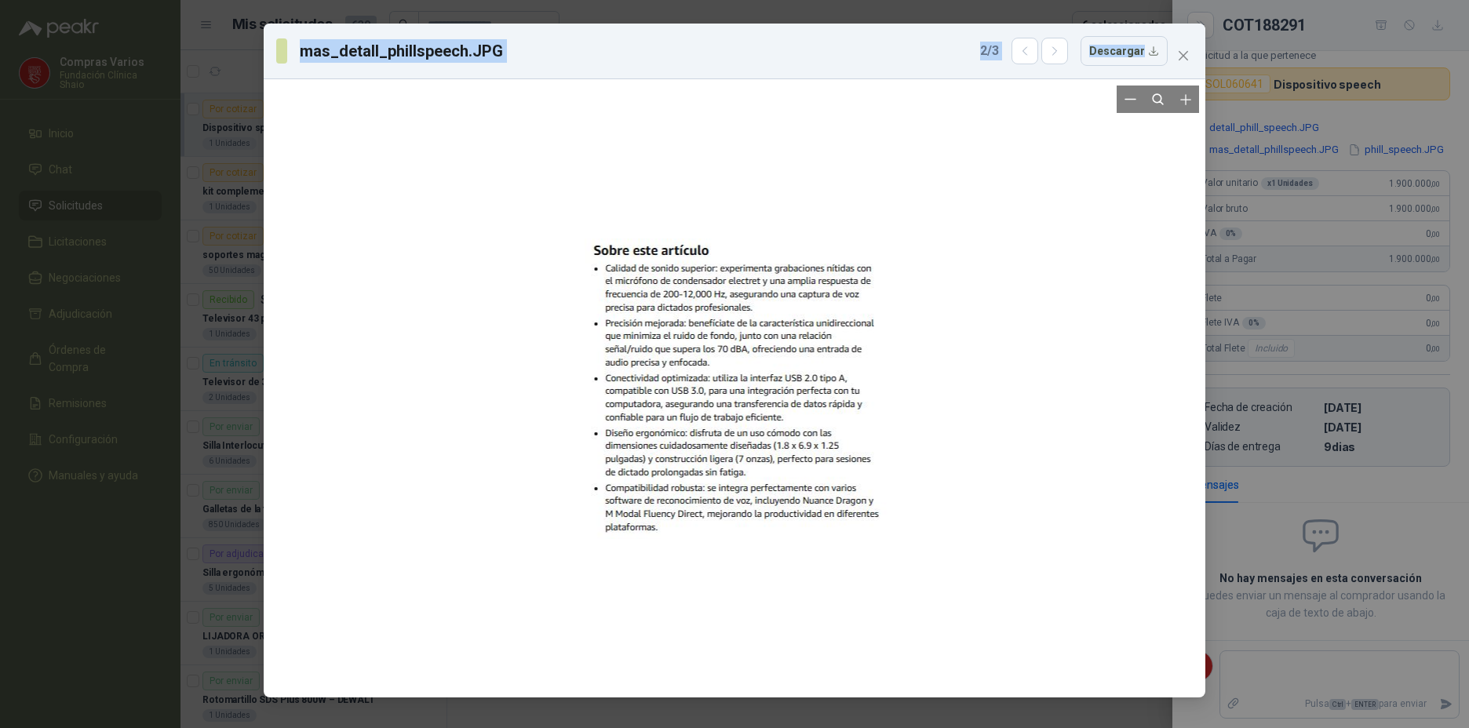
drag, startPoint x: 547, startPoint y: 198, endPoint x: 702, endPoint y: 184, distance: 156.0
click at [705, 184] on div at bounding box center [735, 389] width 324 height 606
click at [1177, 53] on icon "close" at bounding box center [1183, 55] width 13 height 13
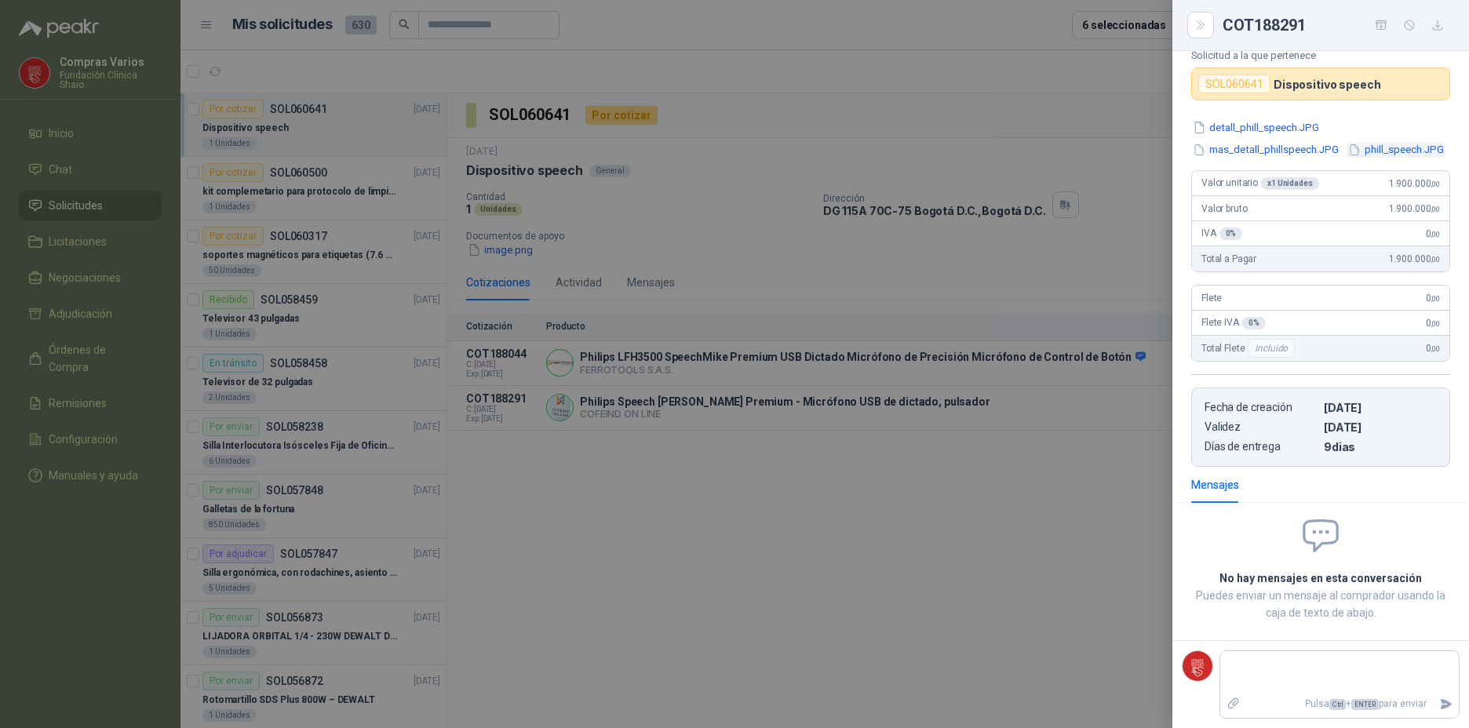
click at [1347, 155] on button "phill_speech.JPG" at bounding box center [1396, 150] width 99 height 16
